Goal: Task Accomplishment & Management: Manage account settings

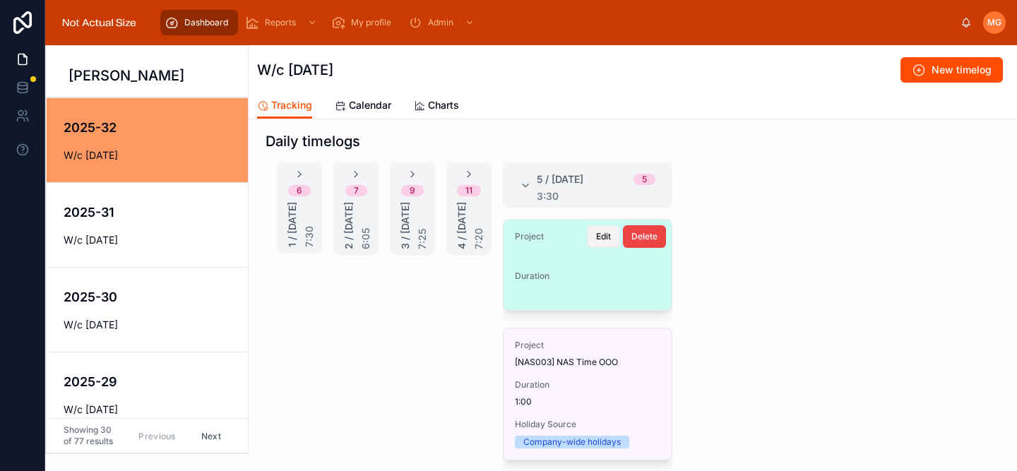
click at [600, 231] on span "Edit" at bounding box center [603, 236] width 15 height 11
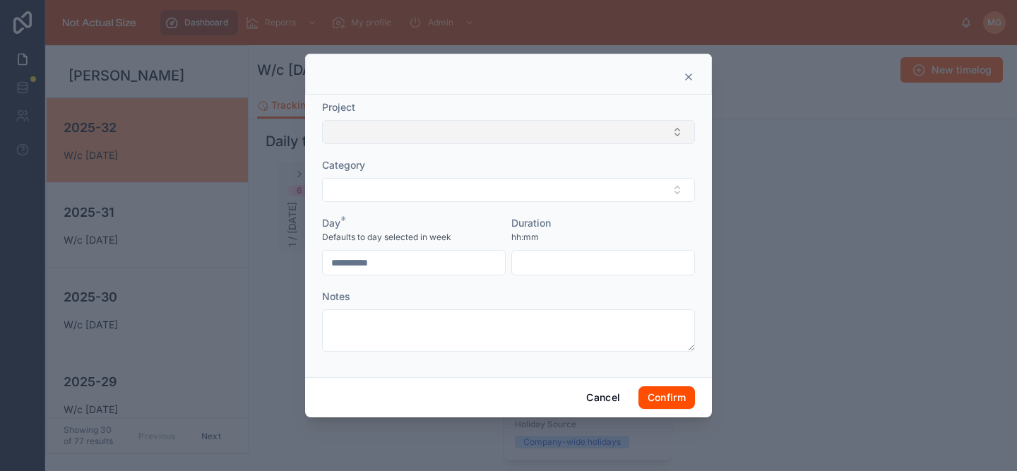
click at [522, 132] on button "Select Button" at bounding box center [508, 132] width 373 height 24
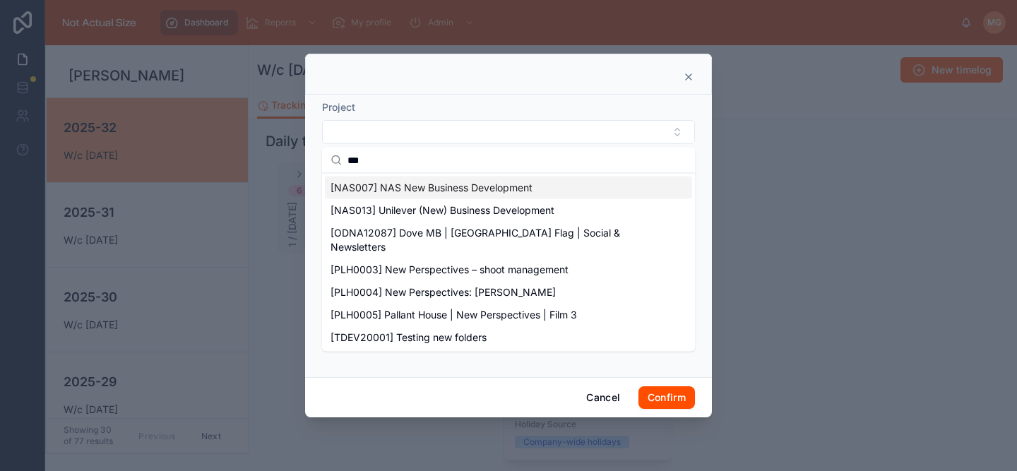
type input "***"
click at [510, 188] on span "[NAS007] NAS New Business Development" at bounding box center [431, 188] width 202 height 14
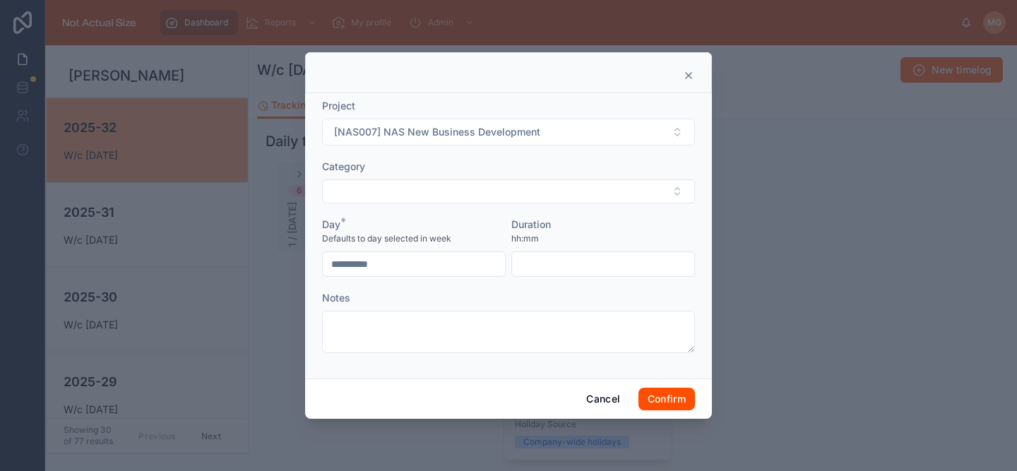
click at [555, 259] on input "text" at bounding box center [603, 264] width 182 height 20
type input "****"
click at [666, 395] on button "Confirm" at bounding box center [666, 399] width 56 height 23
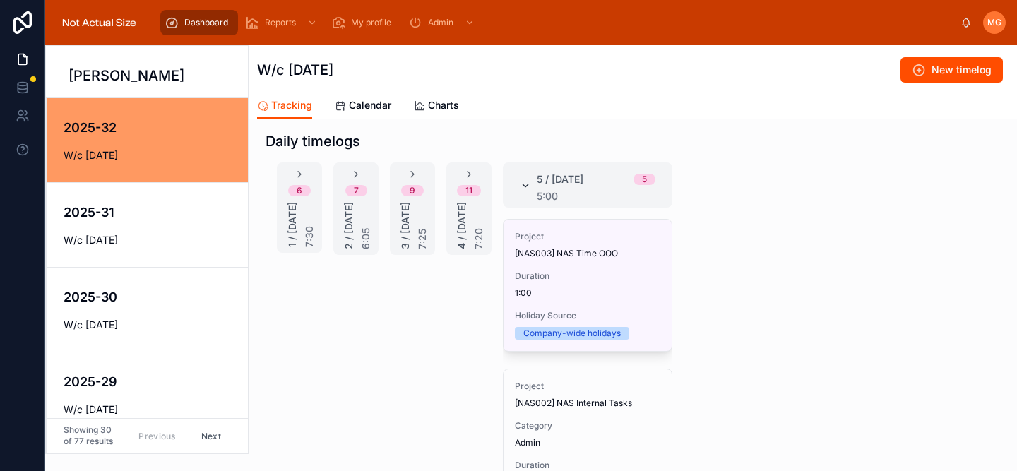
click at [525, 184] on icon at bounding box center [525, 185] width 11 height 11
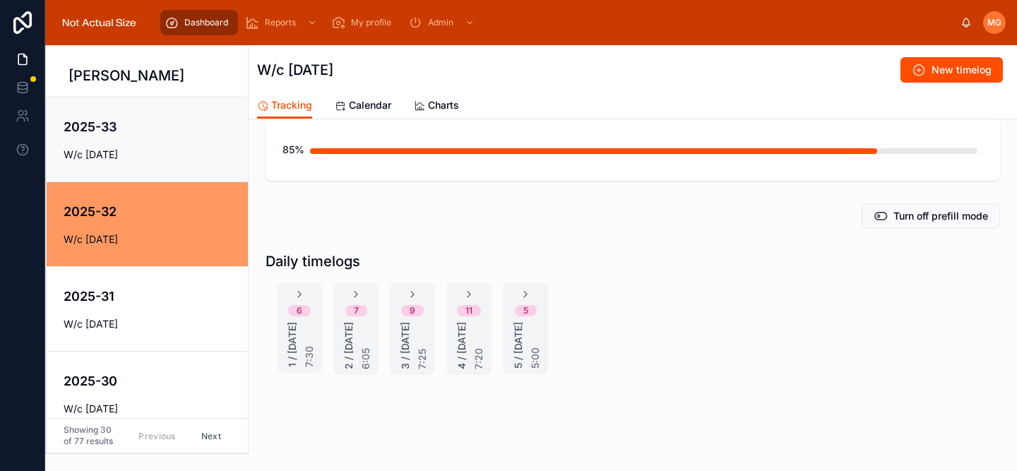
click at [184, 126] on h4 "2025-33" at bounding box center [157, 126] width 186 height 19
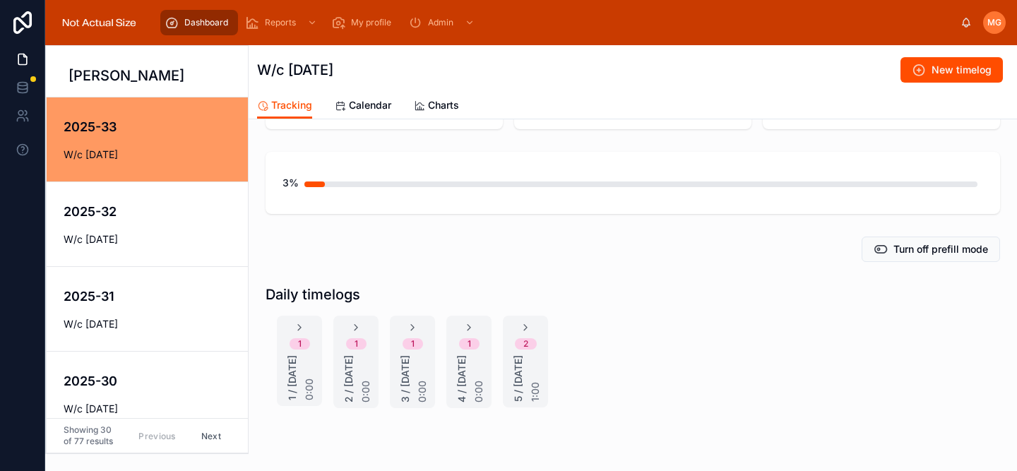
scroll to position [145, 0]
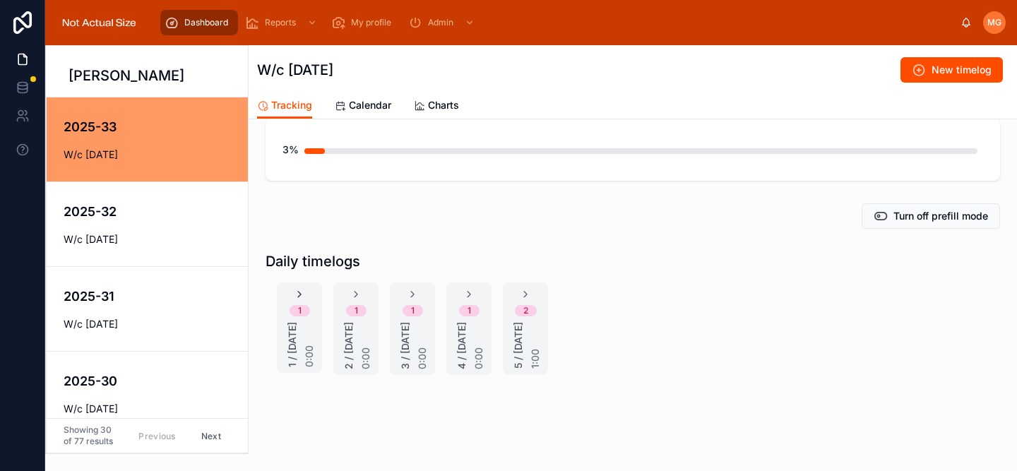
click at [299, 289] on icon at bounding box center [299, 294] width 11 height 11
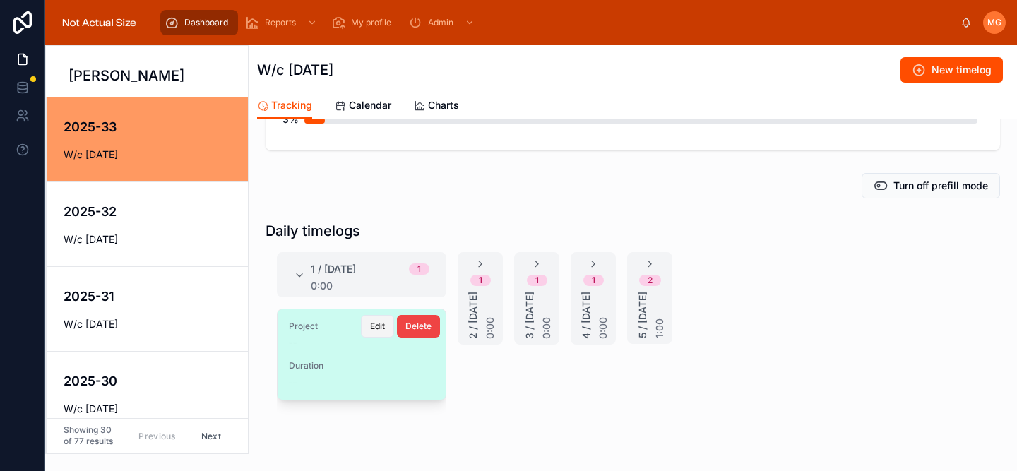
click at [366, 329] on button "Edit" at bounding box center [377, 326] width 33 height 23
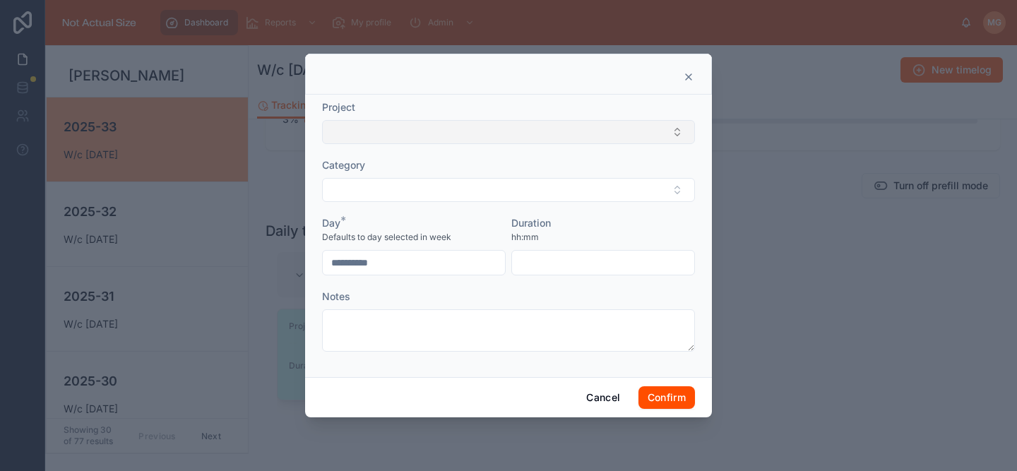
click at [470, 135] on button "Select Button" at bounding box center [508, 132] width 373 height 24
type input "*"
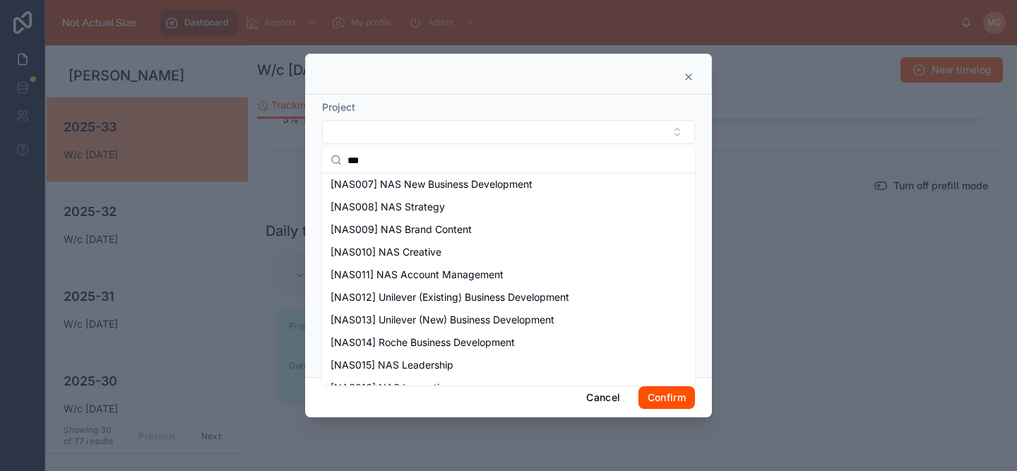
scroll to position [155, 0]
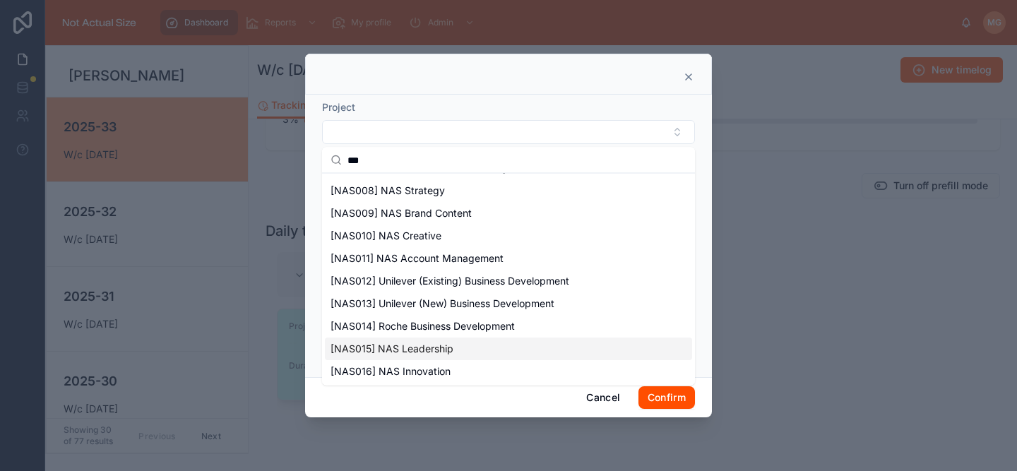
type input "***"
click at [457, 343] on div "[NAS015] NAS Leadership" at bounding box center [508, 348] width 367 height 23
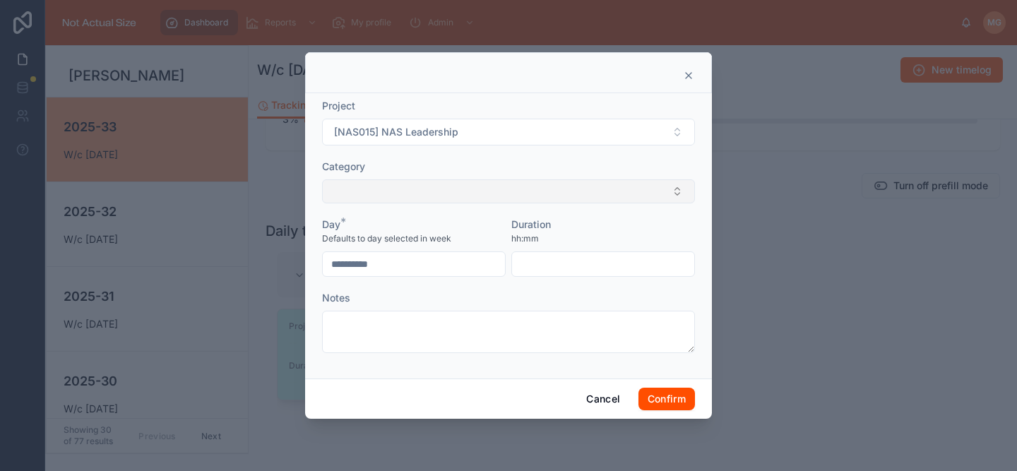
click at [419, 194] on button "Select Button" at bounding box center [508, 191] width 373 height 24
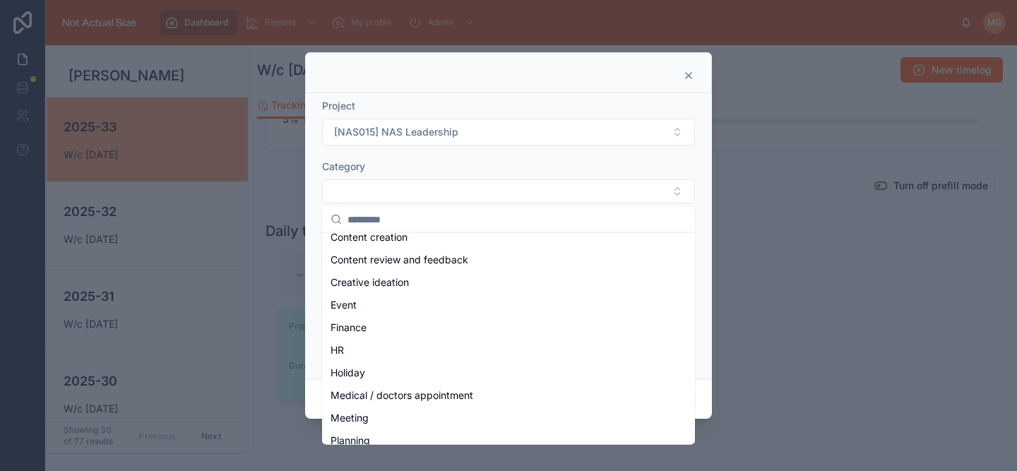
scroll to position [78, 0]
click at [448, 258] on span "Content review and feedback" at bounding box center [399, 259] width 138 height 14
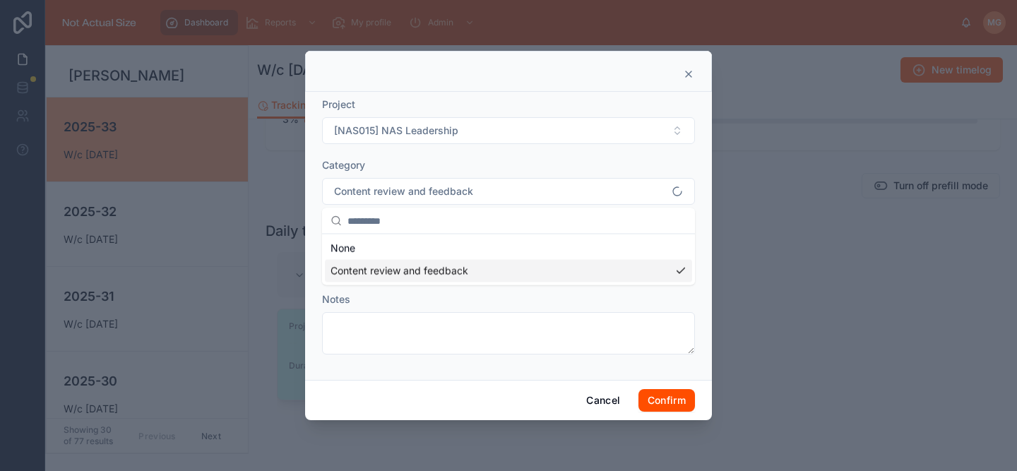
scroll to position [0, 0]
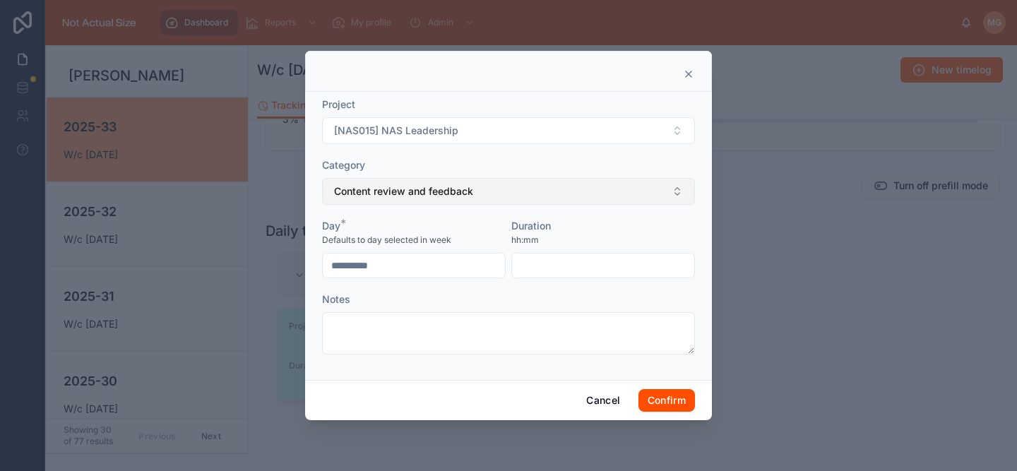
click at [448, 189] on span "Content review and feedback" at bounding box center [403, 191] width 139 height 14
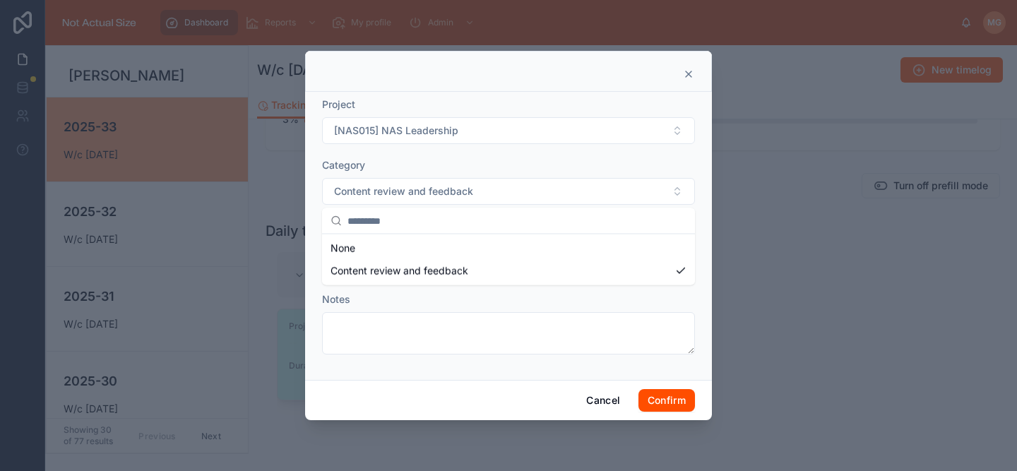
click at [313, 394] on div "Cancel Confirm" at bounding box center [508, 400] width 407 height 40
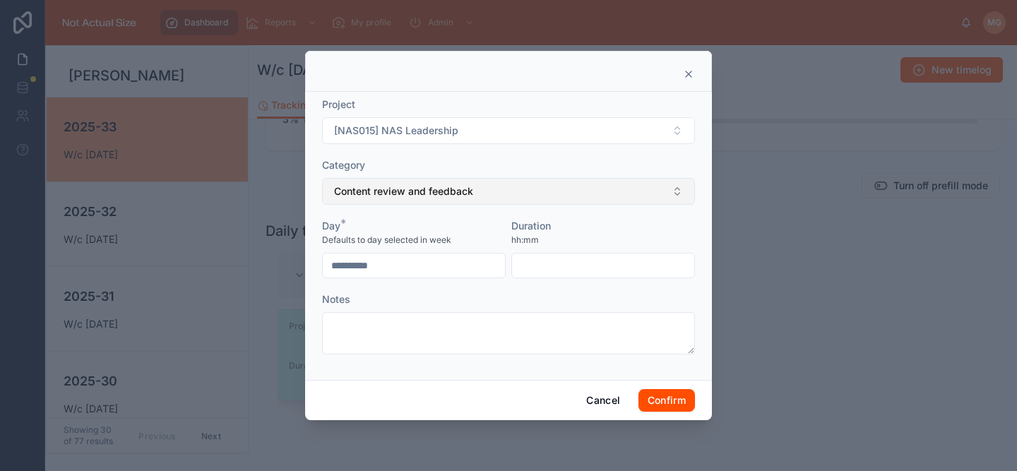
click at [429, 186] on span "Content review and feedback" at bounding box center [403, 191] width 139 height 14
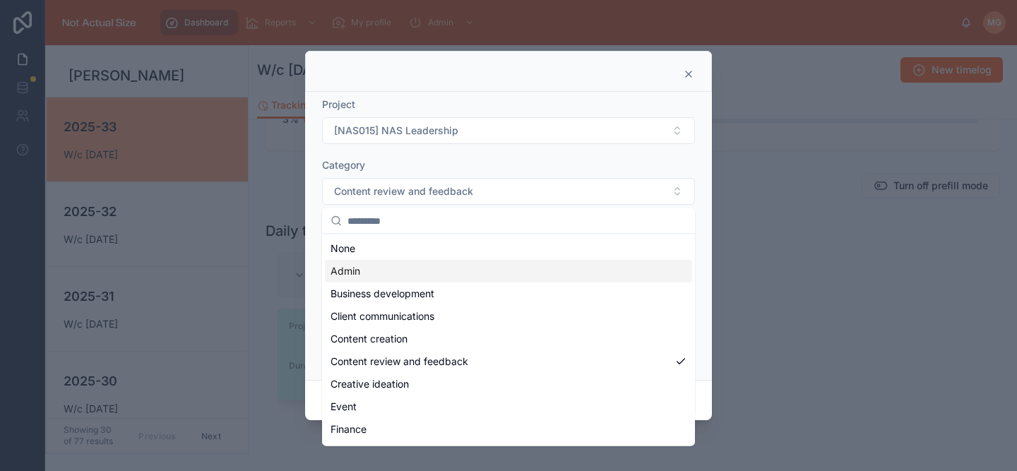
click at [429, 266] on div "Admin" at bounding box center [508, 271] width 367 height 23
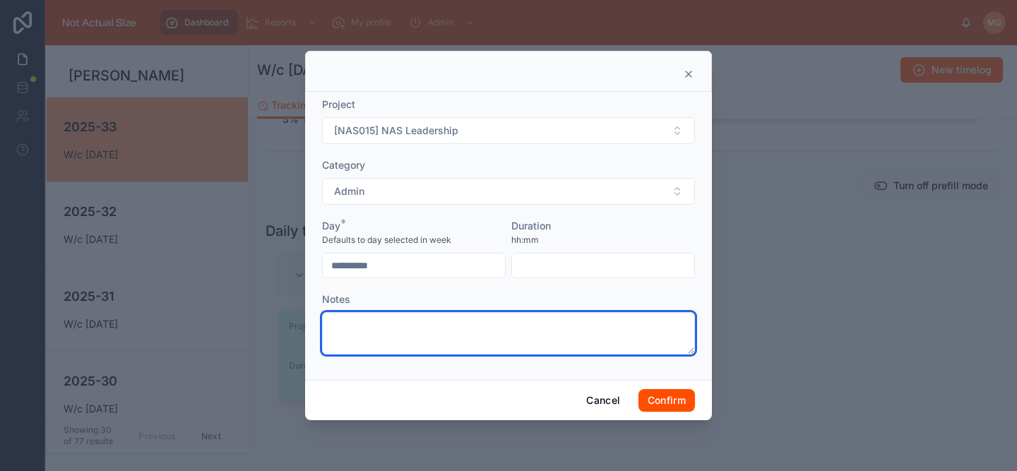
click at [427, 318] on textarea at bounding box center [508, 333] width 373 height 42
type textarea "**********"
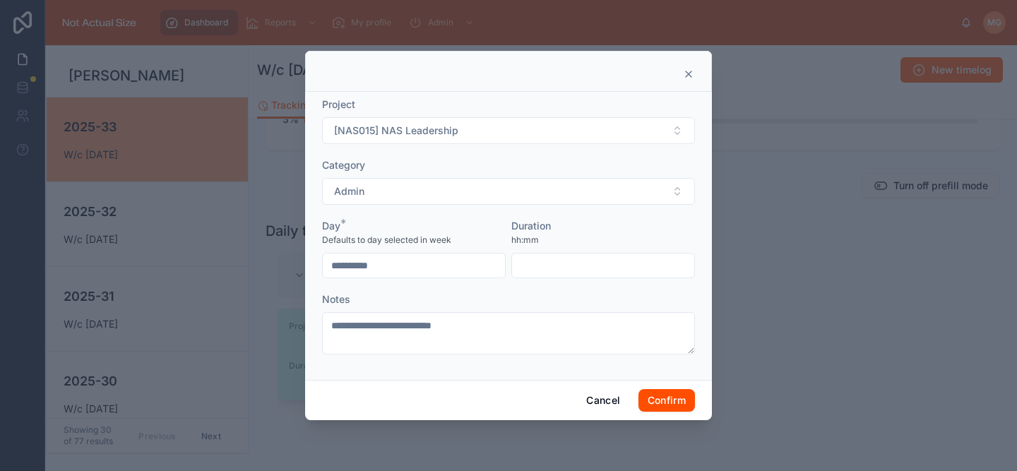
click at [564, 273] on input "text" at bounding box center [603, 266] width 182 height 20
type input "****"
click at [669, 401] on button "Confirm" at bounding box center [666, 400] width 56 height 23
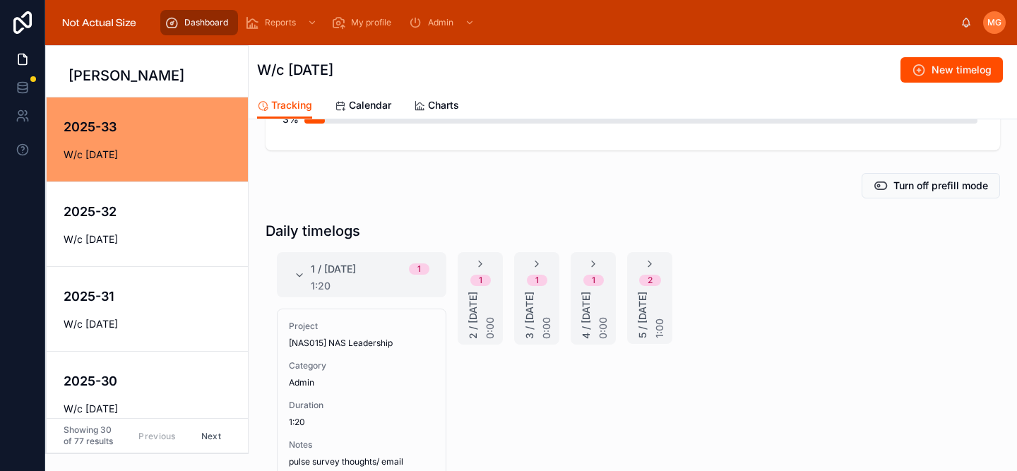
scroll to position [193, 0]
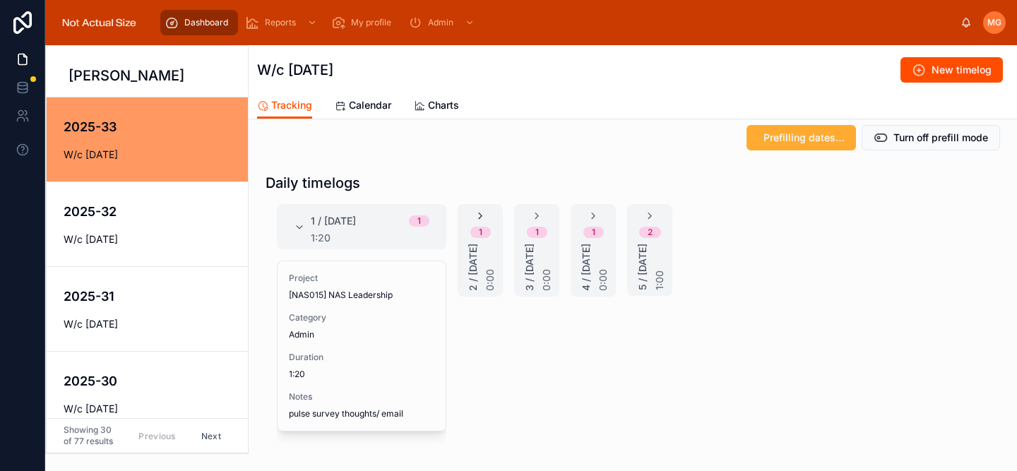
click at [482, 218] on icon at bounding box center [479, 215] width 11 height 11
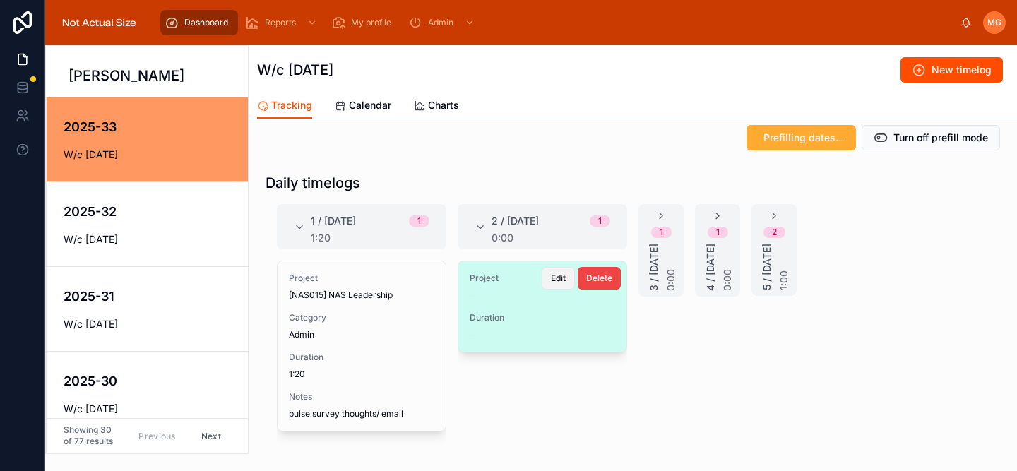
click at [559, 279] on span "Edit" at bounding box center [558, 278] width 15 height 11
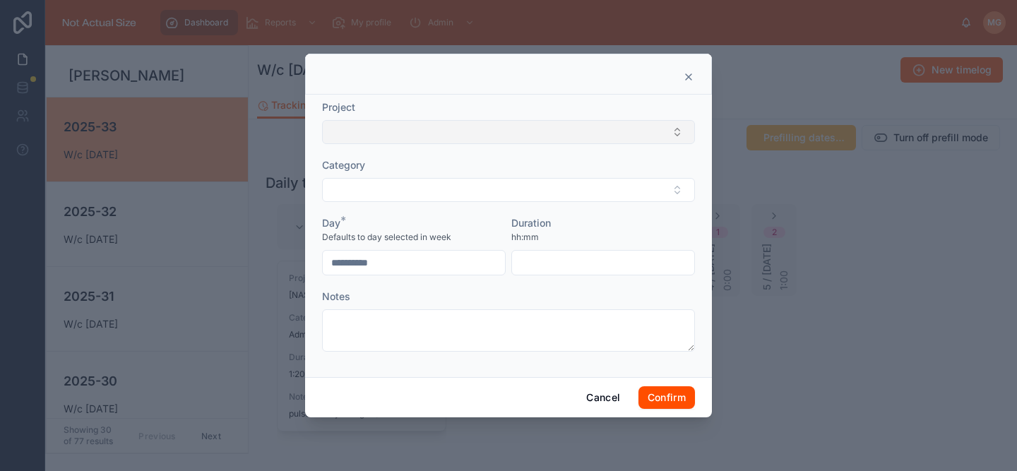
click at [440, 130] on button "Select Button" at bounding box center [508, 132] width 373 height 24
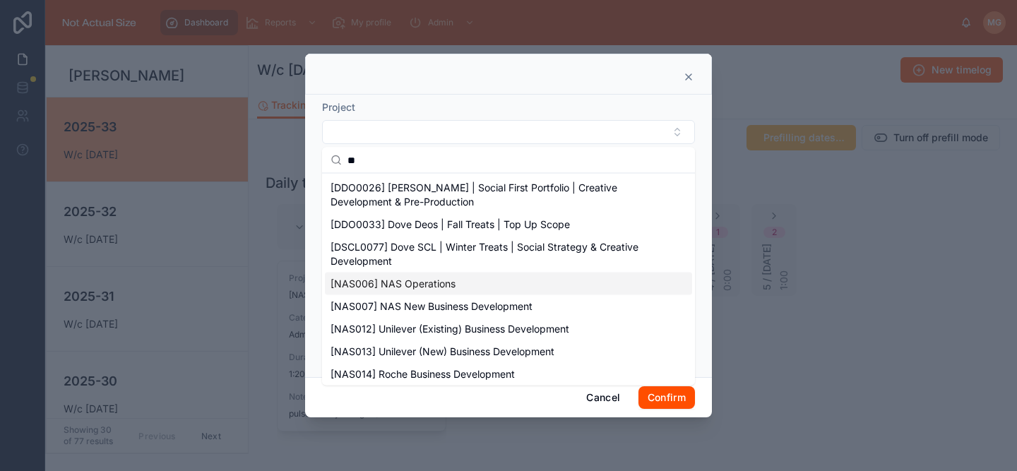
type input "**"
click at [438, 279] on span "[NAS006] NAS Operations" at bounding box center [392, 284] width 125 height 14
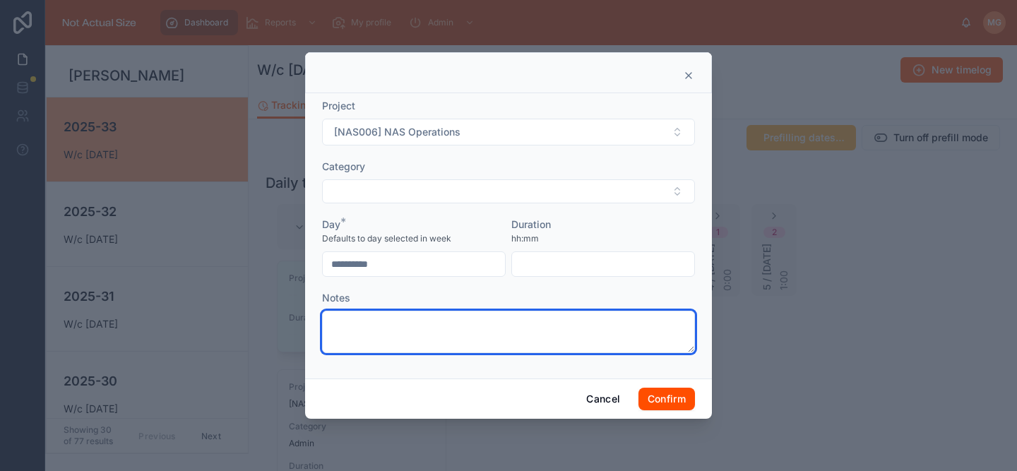
click at [440, 340] on textarea at bounding box center [508, 332] width 373 height 42
type textarea "**********"
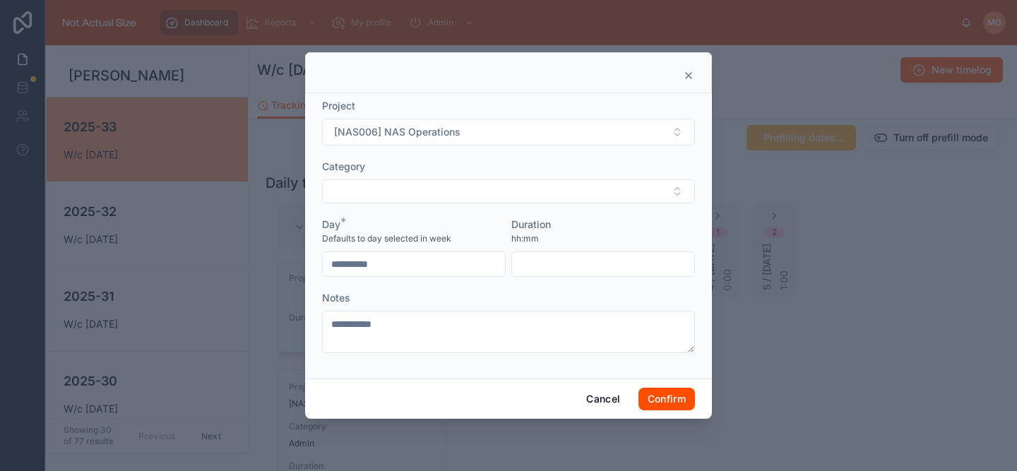
click at [614, 270] on input "text" at bounding box center [603, 264] width 182 height 20
type input "****"
click at [676, 395] on button "Confirm" at bounding box center [666, 399] width 56 height 23
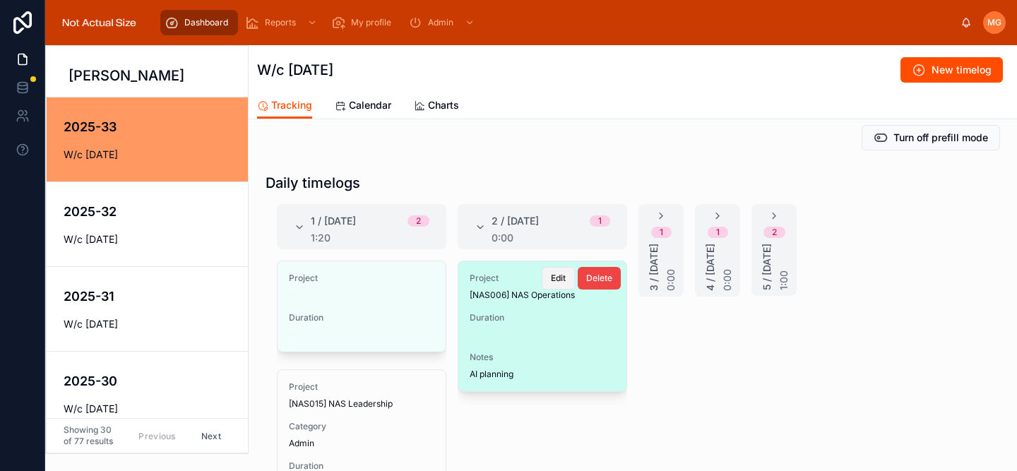
click at [555, 274] on span "Edit" at bounding box center [558, 278] width 15 height 11
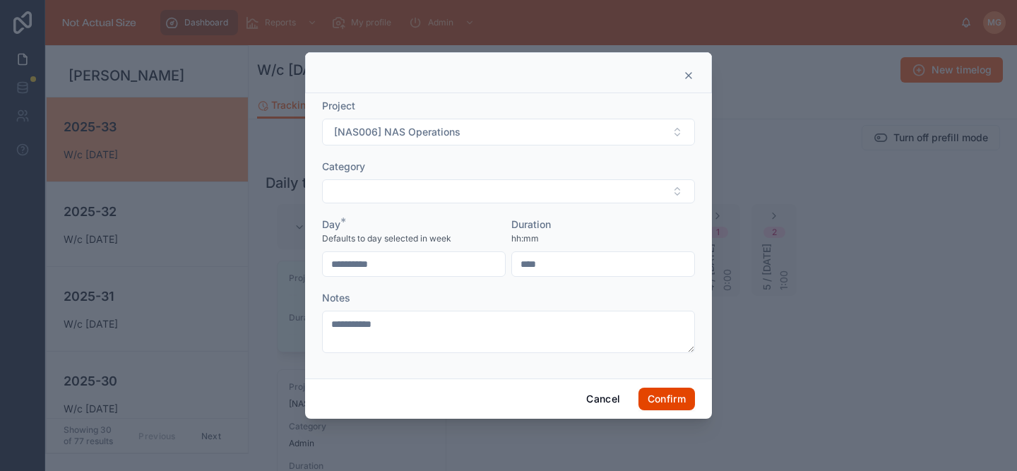
click at [693, 404] on button "Confirm" at bounding box center [666, 399] width 56 height 23
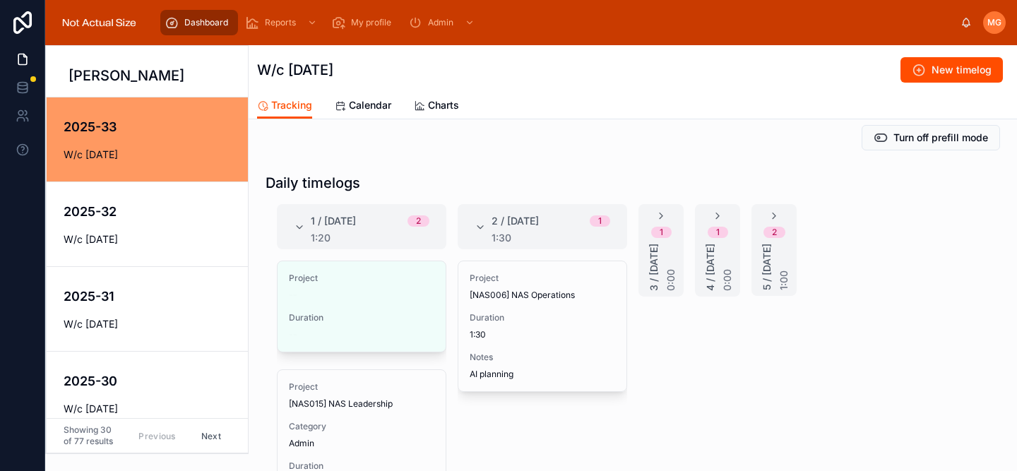
click at [486, 220] on div "2 / [DATE] 1 1:30" at bounding box center [542, 227] width 136 height 34
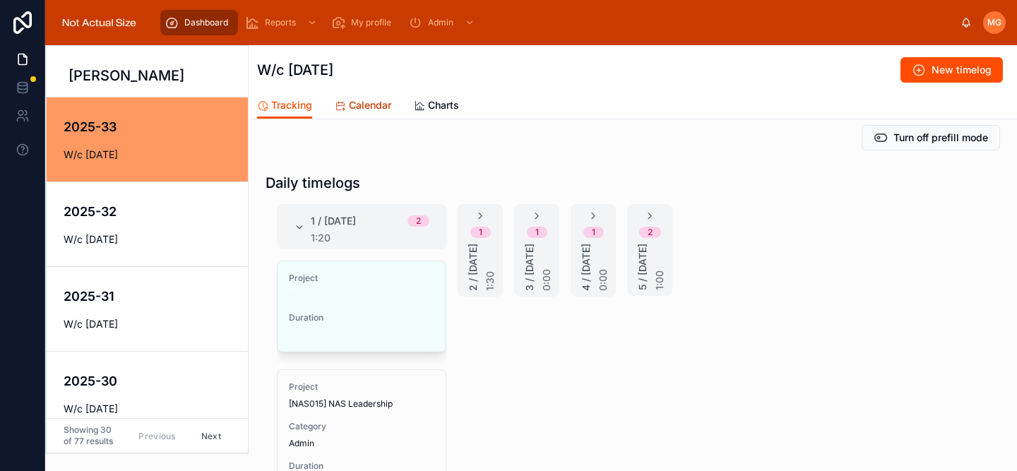
click at [362, 104] on span "Calendar" at bounding box center [370, 105] width 42 height 14
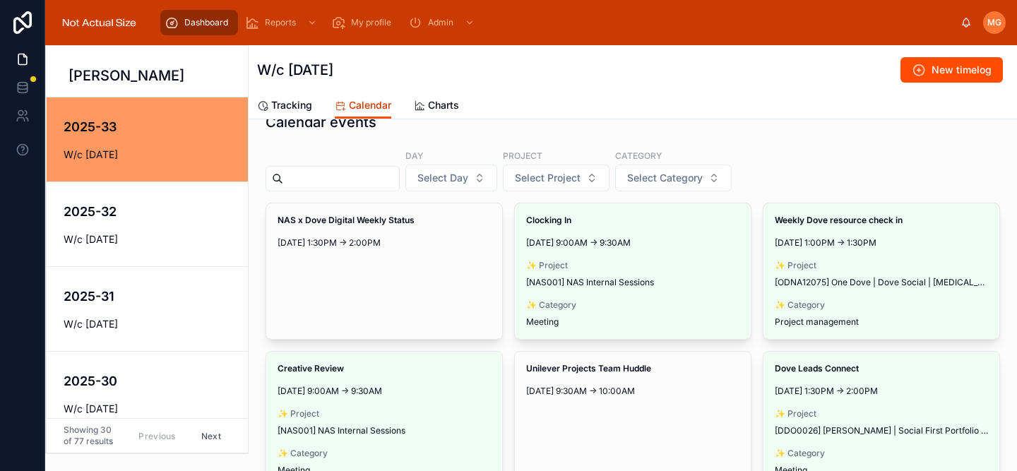
scroll to position [53, 0]
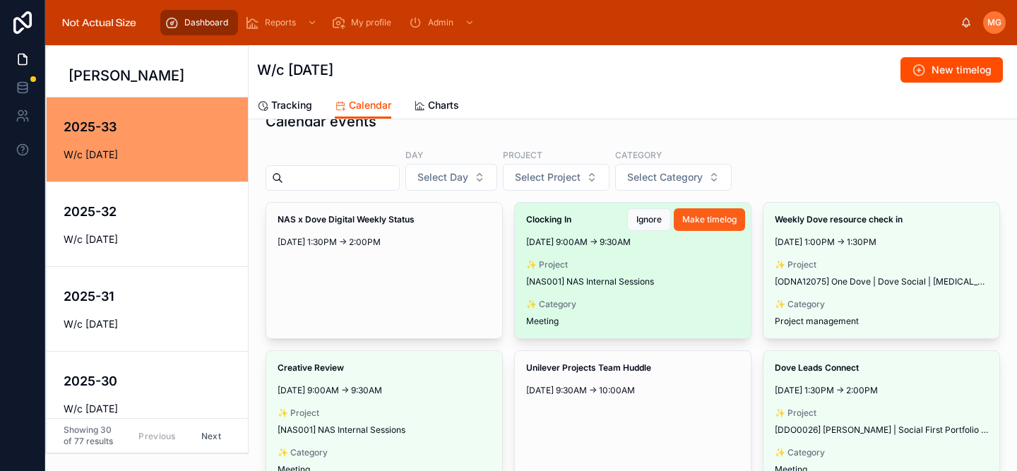
click at [702, 213] on button "Make timelog" at bounding box center [709, 219] width 71 height 23
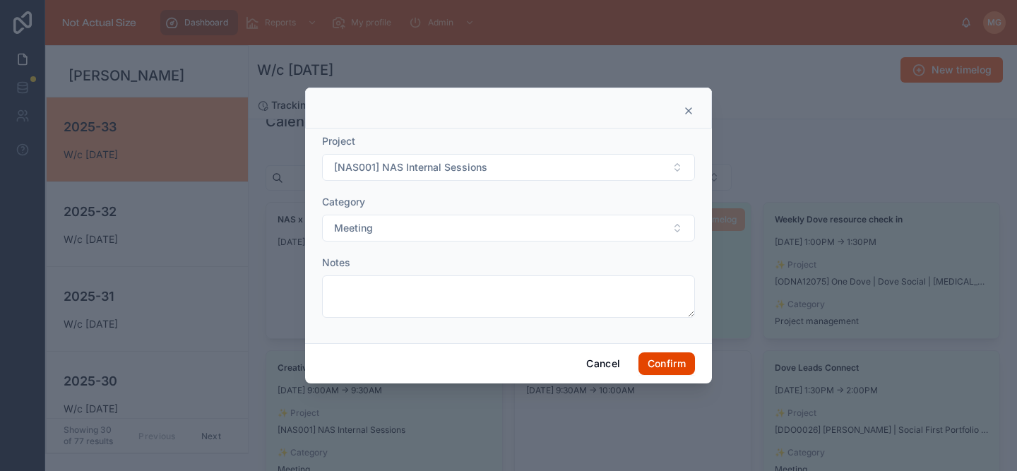
click at [676, 357] on button "Confirm" at bounding box center [666, 363] width 56 height 23
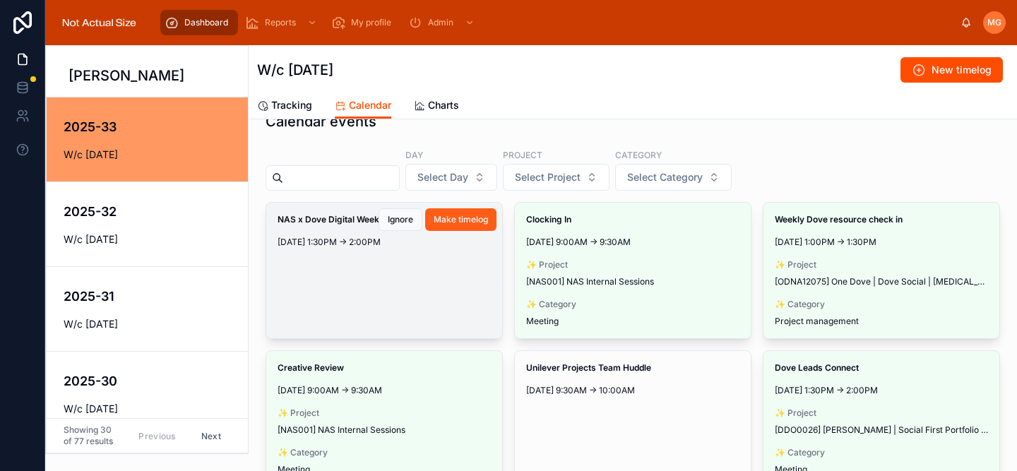
click at [466, 212] on button "Make timelog" at bounding box center [460, 219] width 71 height 23
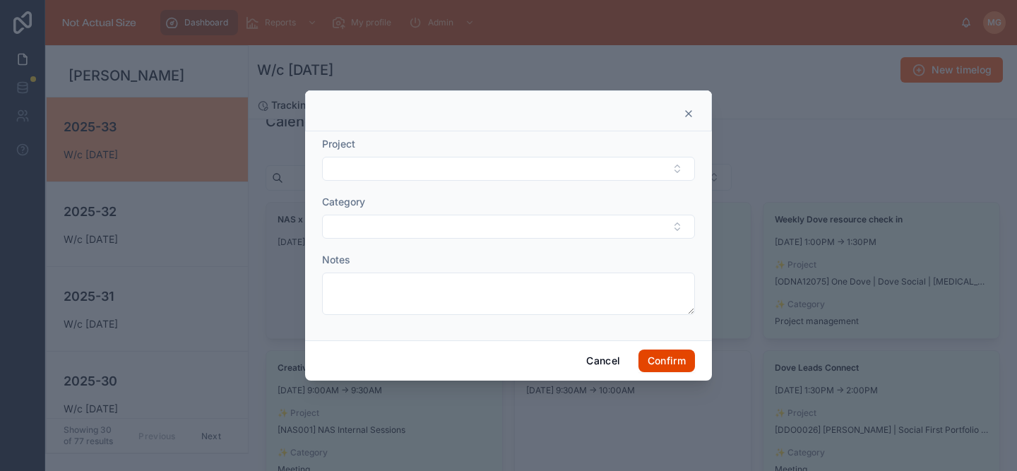
click at [657, 358] on button "Confirm" at bounding box center [666, 360] width 56 height 23
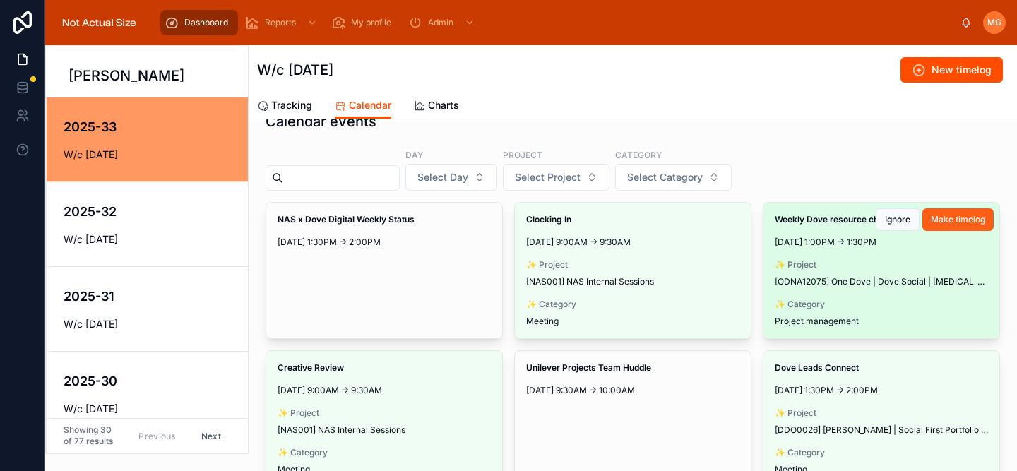
click at [948, 221] on span "Make timelog" at bounding box center [958, 219] width 54 height 11
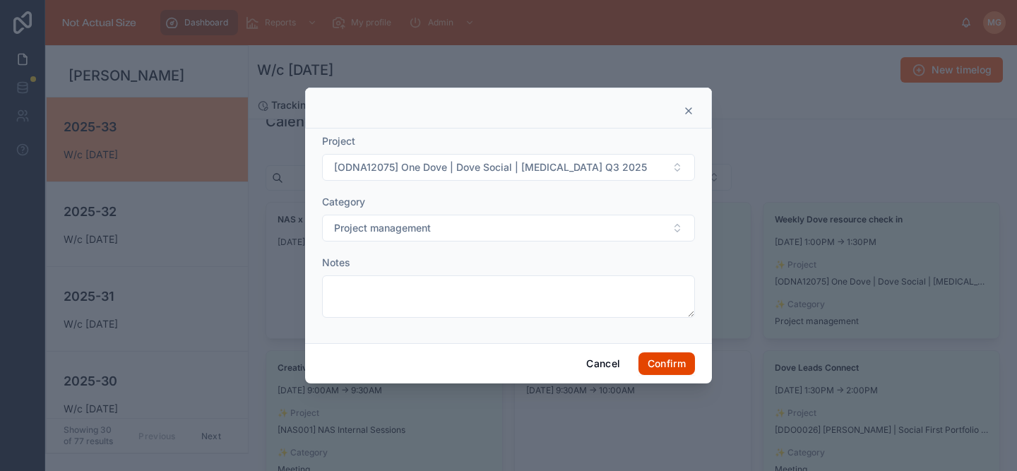
click at [688, 364] on button "Confirm" at bounding box center [666, 363] width 56 height 23
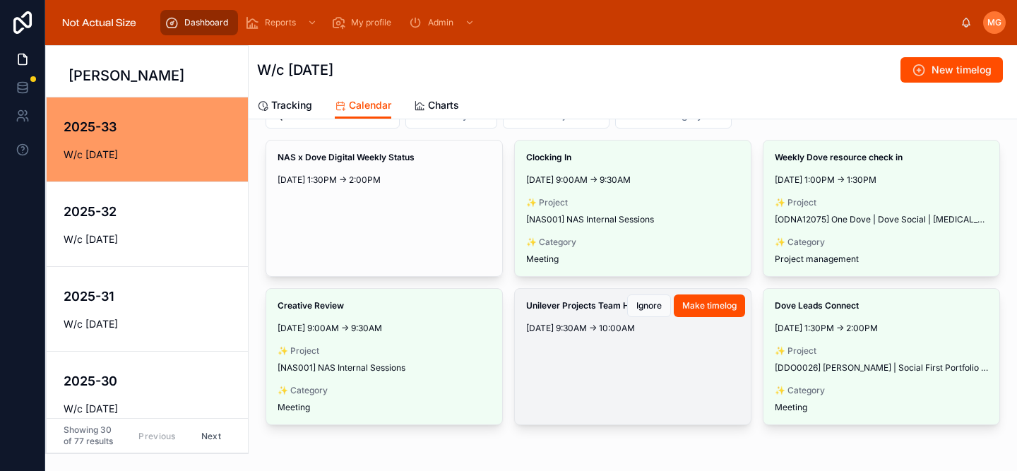
scroll to position [122, 0]
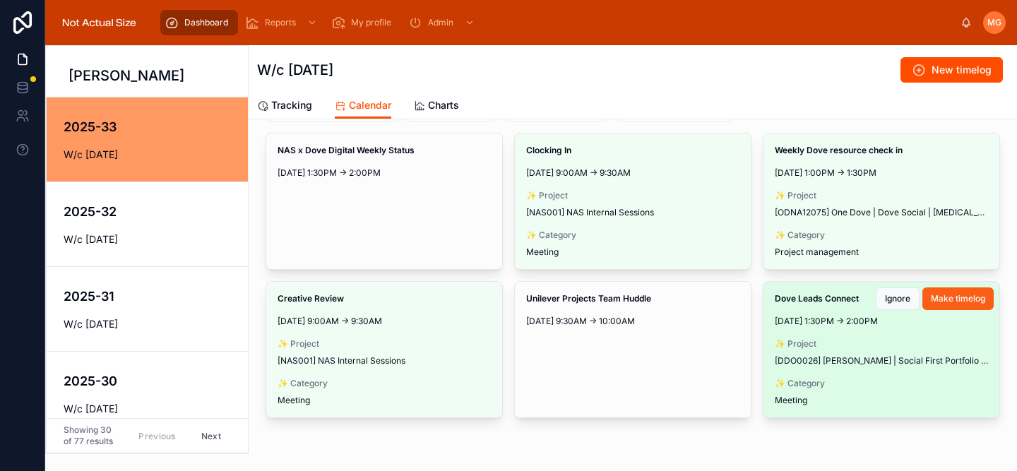
click at [945, 296] on span "Make timelog" at bounding box center [958, 298] width 54 height 11
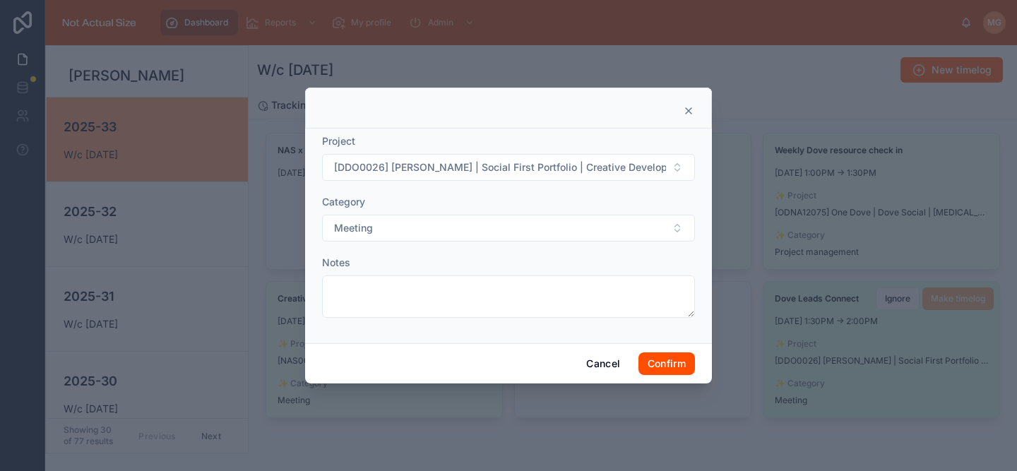
click at [662, 378] on div "Cancel Confirm" at bounding box center [508, 363] width 407 height 40
click at [662, 373] on button "Confirm" at bounding box center [666, 363] width 56 height 23
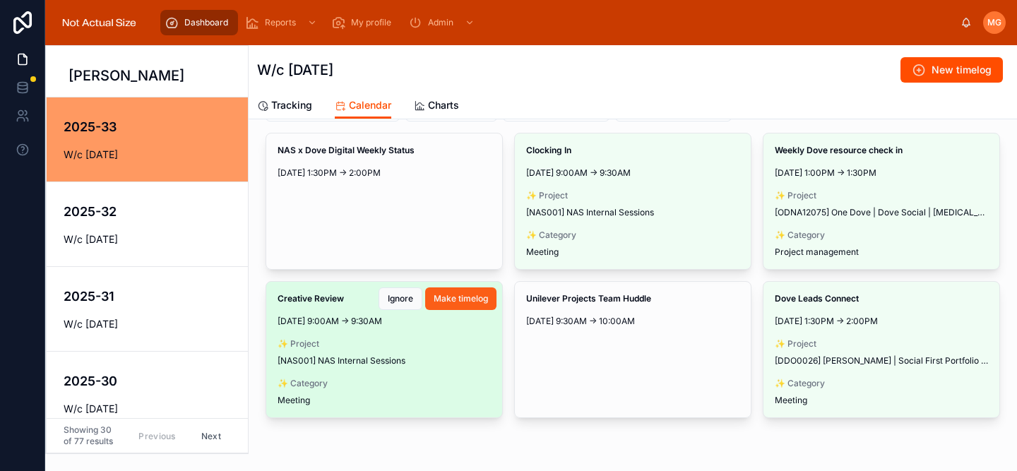
click at [469, 299] on span "Make timelog" at bounding box center [460, 298] width 54 height 11
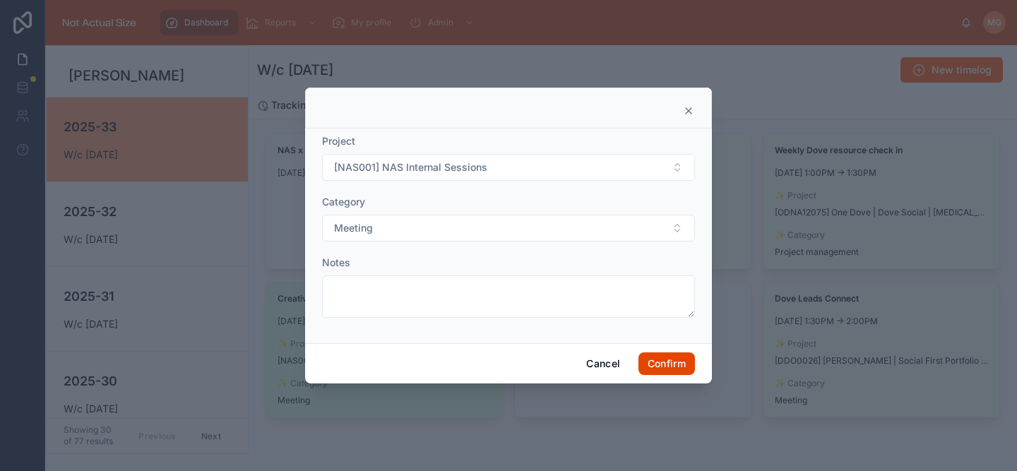
click at [674, 359] on button "Confirm" at bounding box center [666, 363] width 56 height 23
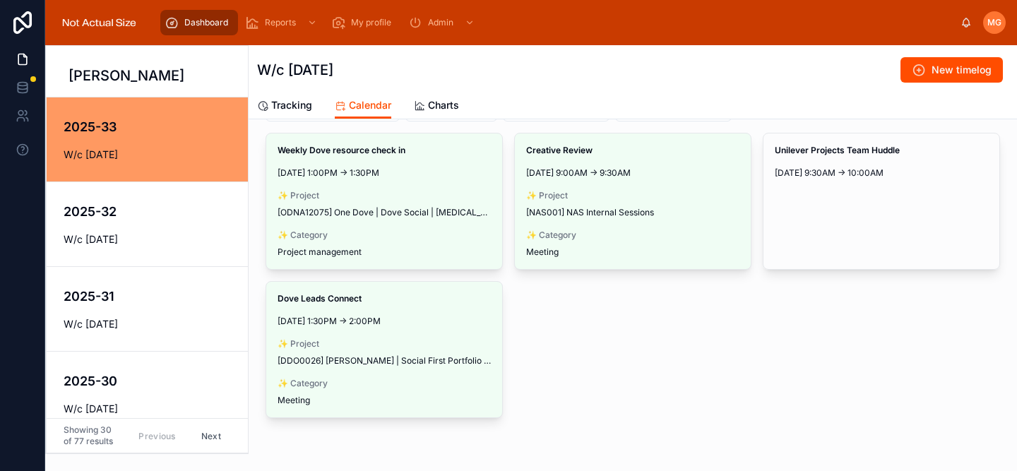
scroll to position [17, 0]
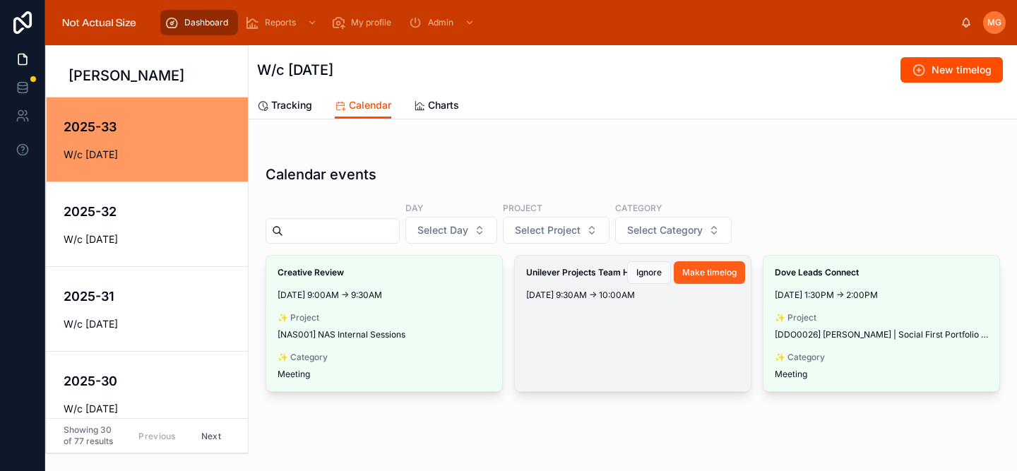
click at [698, 271] on span "Make timelog" at bounding box center [709, 272] width 54 height 11
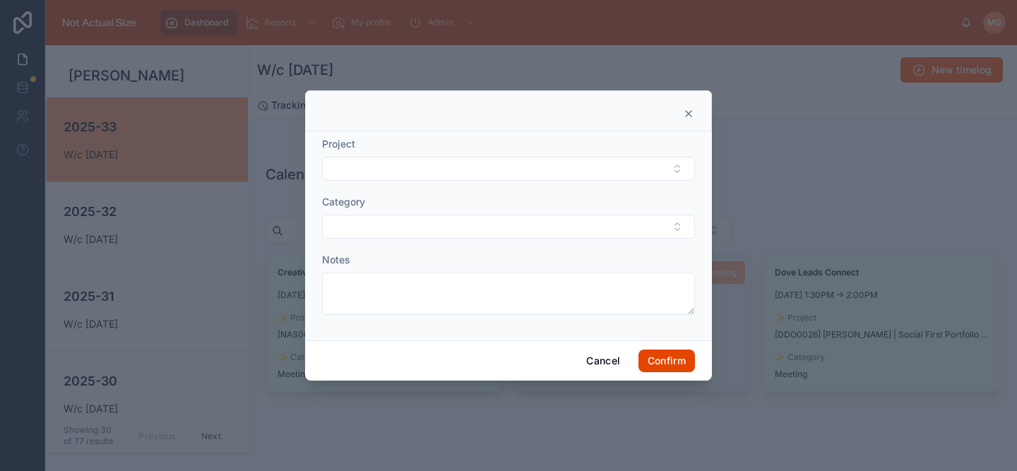
click at [665, 371] on button "Confirm" at bounding box center [666, 360] width 56 height 23
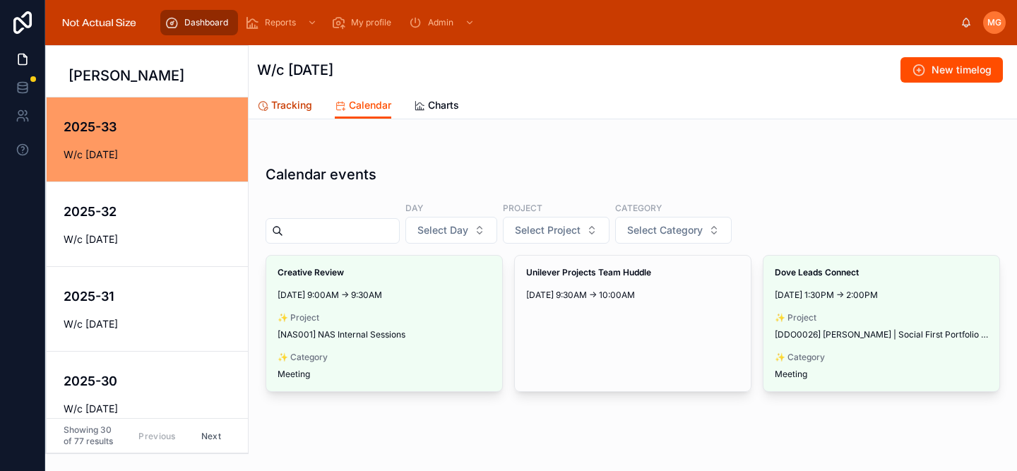
click at [274, 110] on span "Tracking" at bounding box center [291, 105] width 41 height 14
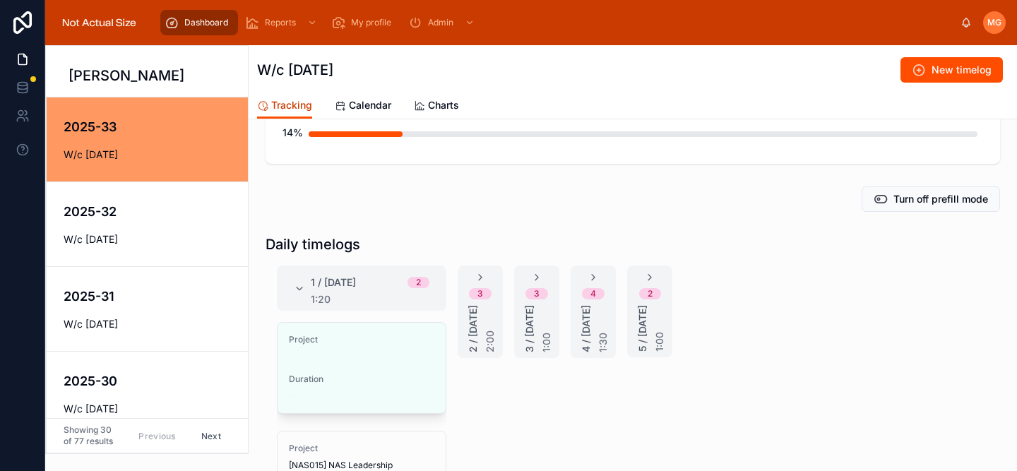
scroll to position [143, 0]
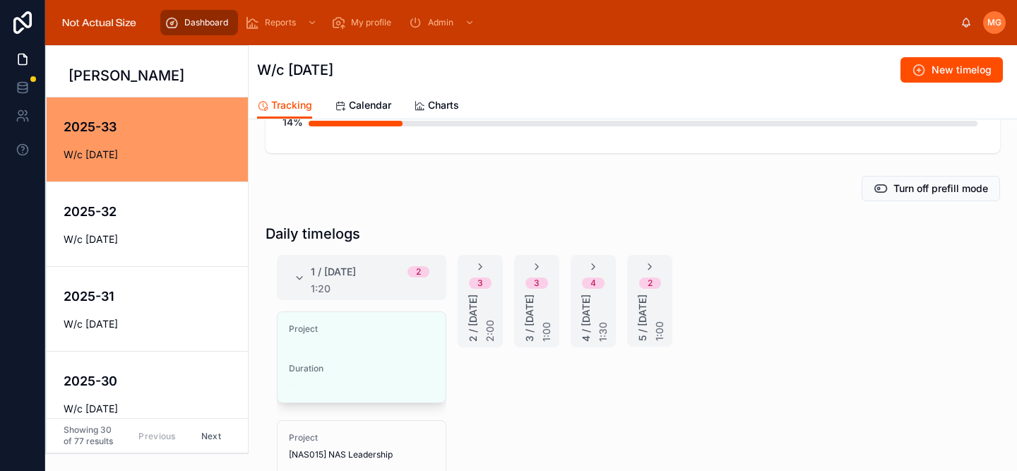
click at [301, 285] on div "1 / [DATE] 2 1:20" at bounding box center [362, 278] width 136 height 34
